Goal: Task Accomplishment & Management: Use online tool/utility

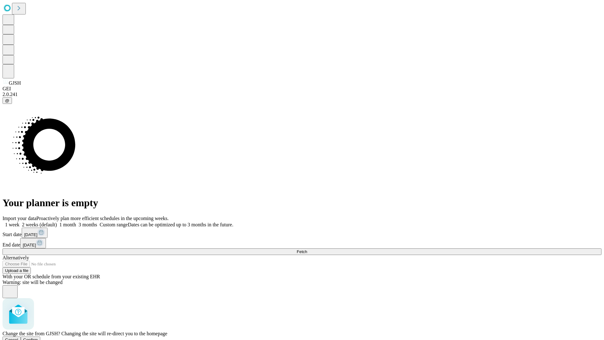
click at [38, 337] on span "Confirm" at bounding box center [30, 339] width 15 height 5
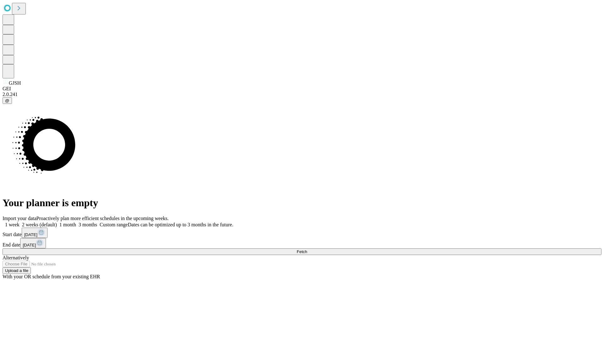
click at [20, 222] on label "1 week" at bounding box center [11, 224] width 17 height 5
click at [307, 249] on span "Fetch" at bounding box center [302, 251] width 10 height 5
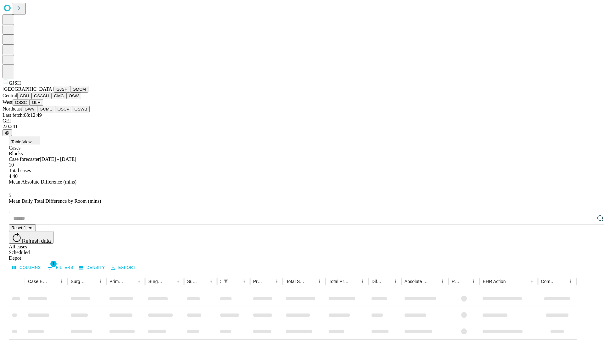
click at [70, 93] on button "GMCM" at bounding box center [79, 89] width 18 height 7
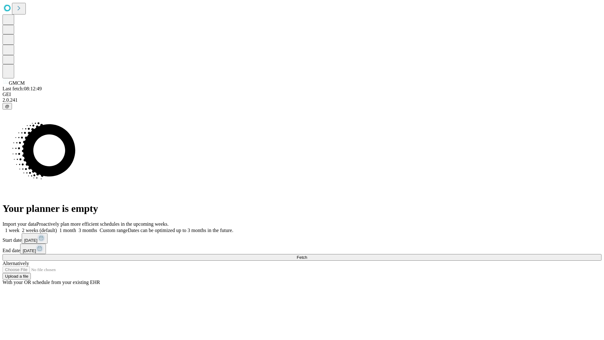
click at [20, 227] on label "1 week" at bounding box center [11, 229] width 17 height 5
click at [307, 255] on span "Fetch" at bounding box center [302, 257] width 10 height 5
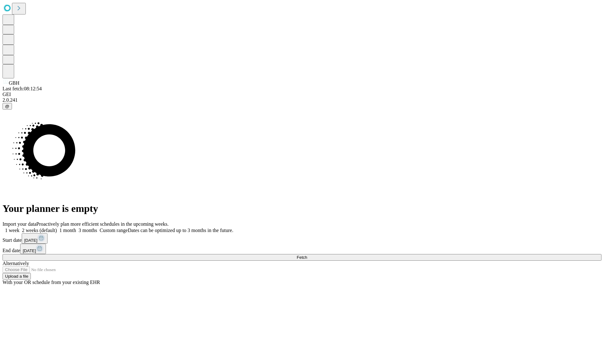
click at [20, 227] on label "1 week" at bounding box center [11, 229] width 17 height 5
click at [307, 255] on span "Fetch" at bounding box center [302, 257] width 10 height 5
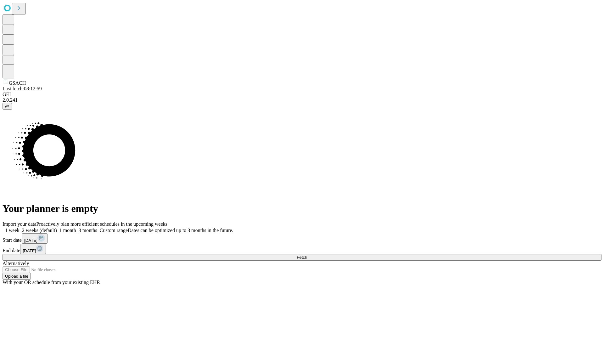
click at [20, 227] on label "1 week" at bounding box center [11, 229] width 17 height 5
click at [307, 255] on span "Fetch" at bounding box center [302, 257] width 10 height 5
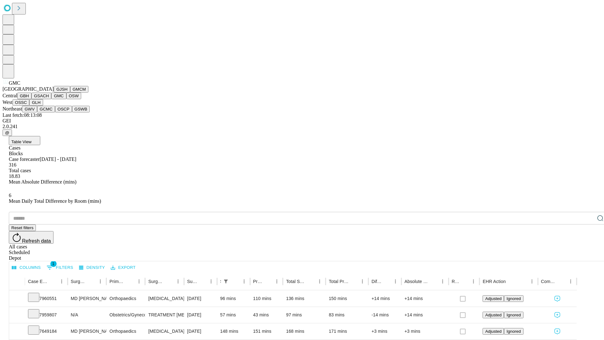
click at [66, 99] on button "OSW" at bounding box center [73, 96] width 15 height 7
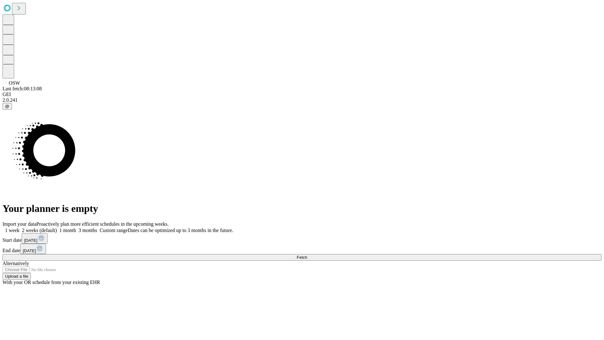
click at [307, 255] on span "Fetch" at bounding box center [302, 257] width 10 height 5
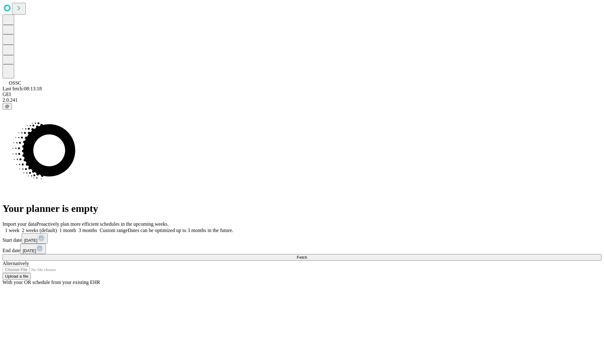
click at [20, 227] on label "1 week" at bounding box center [11, 229] width 17 height 5
click at [307, 255] on span "Fetch" at bounding box center [302, 257] width 10 height 5
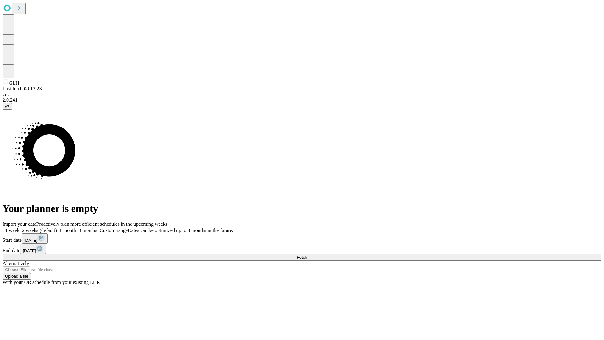
click at [20, 227] on label "1 week" at bounding box center [11, 229] width 17 height 5
click at [307, 255] on span "Fetch" at bounding box center [302, 257] width 10 height 5
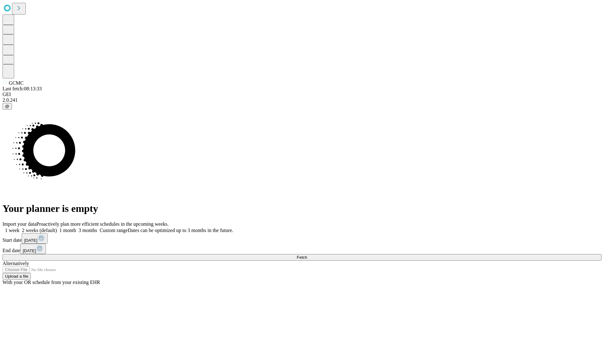
click at [20, 227] on label "1 week" at bounding box center [11, 229] width 17 height 5
click at [307, 255] on span "Fetch" at bounding box center [302, 257] width 10 height 5
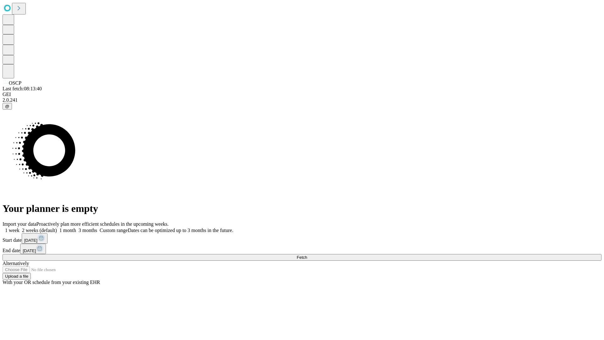
click at [20, 227] on label "1 week" at bounding box center [11, 229] width 17 height 5
click at [307, 255] on span "Fetch" at bounding box center [302, 257] width 10 height 5
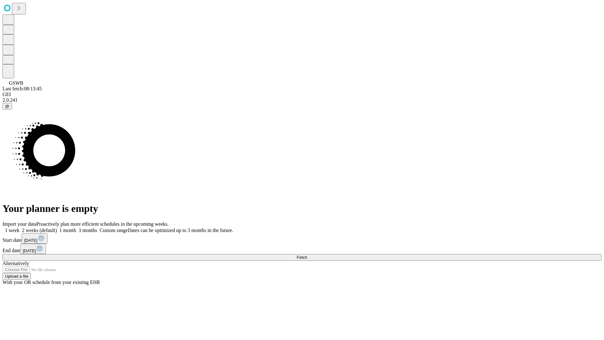
click at [20, 227] on label "1 week" at bounding box center [11, 229] width 17 height 5
click at [307, 255] on span "Fetch" at bounding box center [302, 257] width 10 height 5
